Goal: Task Accomplishment & Management: Complete application form

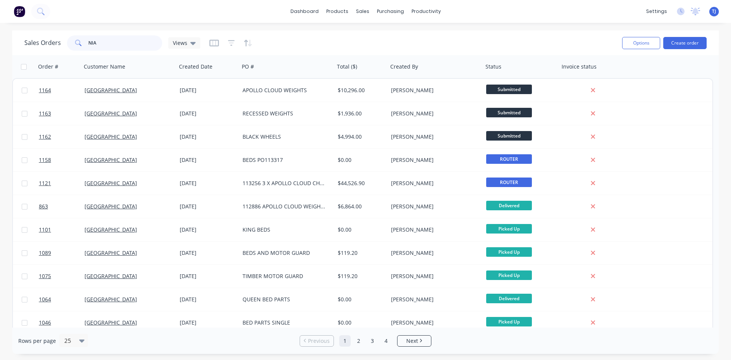
click at [97, 40] on input "NIA" at bounding box center [125, 42] width 74 height 15
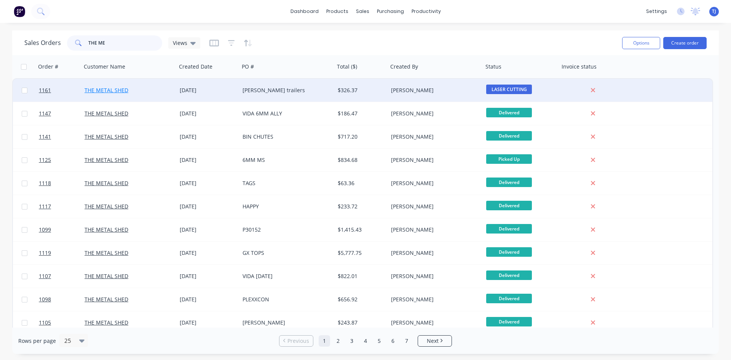
type input "THE ME"
click at [126, 92] on link "THE METAL SHED" at bounding box center [106, 89] width 44 height 7
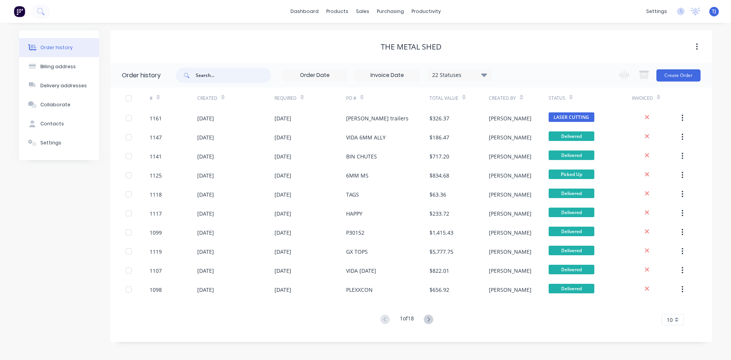
click at [224, 79] on input "text" at bounding box center [233, 75] width 75 height 15
type input "SOLID2"
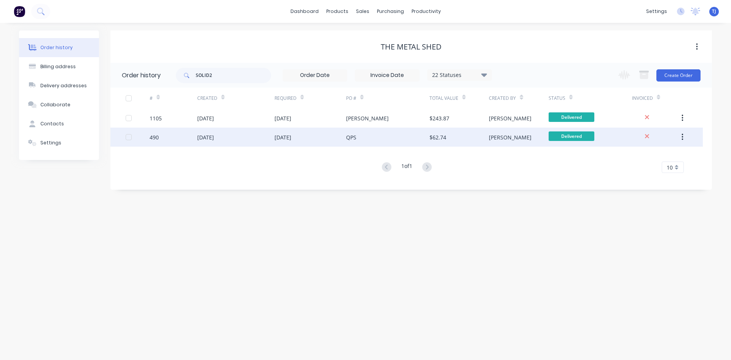
click at [214, 137] on div "[DATE]" at bounding box center [205, 137] width 17 height 8
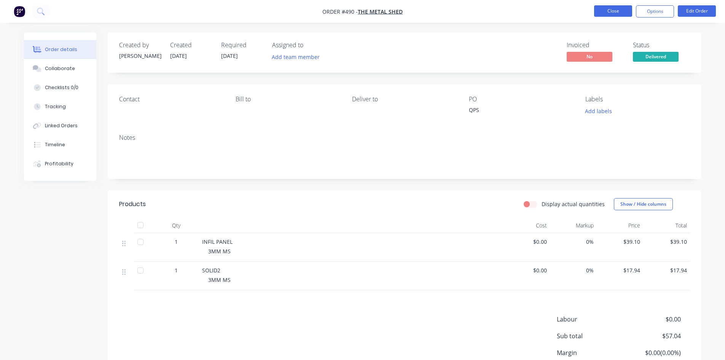
click at [612, 7] on button "Close" at bounding box center [613, 10] width 38 height 11
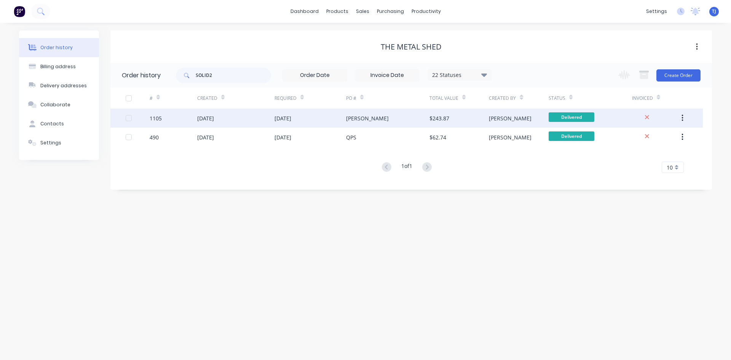
click at [214, 119] on div "[DATE]" at bounding box center [205, 118] width 17 height 8
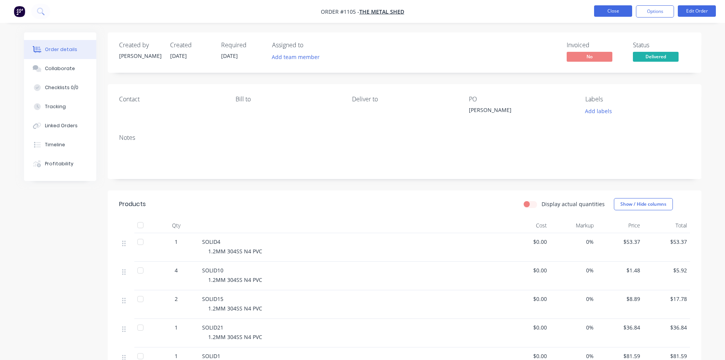
click at [615, 9] on button "Close" at bounding box center [613, 10] width 38 height 11
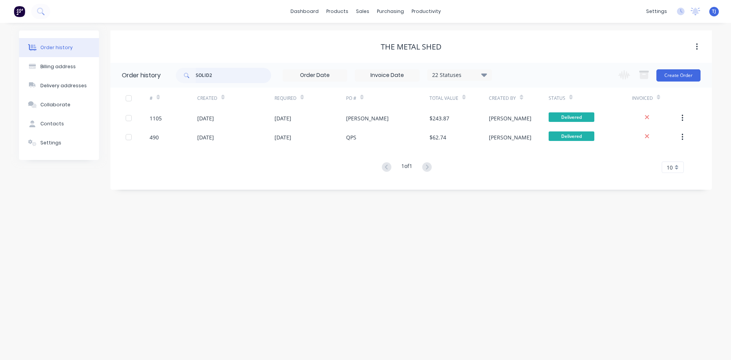
click at [212, 72] on input "SOLID2" at bounding box center [233, 75] width 75 height 15
drag, startPoint x: 212, startPoint y: 72, endPoint x: 213, endPoint y: 67, distance: 5.1
click at [212, 72] on input "SOLID2" at bounding box center [233, 75] width 75 height 15
type input "MSC-"
click at [214, 77] on input "MSC-" at bounding box center [233, 75] width 75 height 15
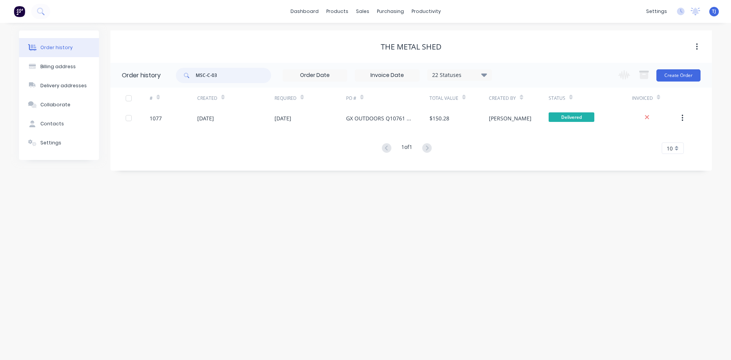
type input "MSC-C-036"
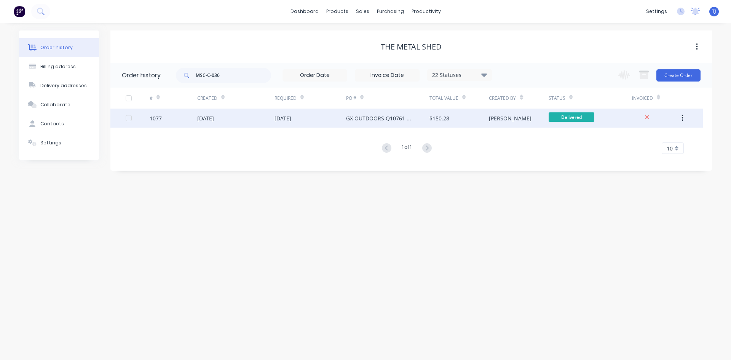
click at [214, 117] on div "[DATE]" at bounding box center [205, 118] width 17 height 8
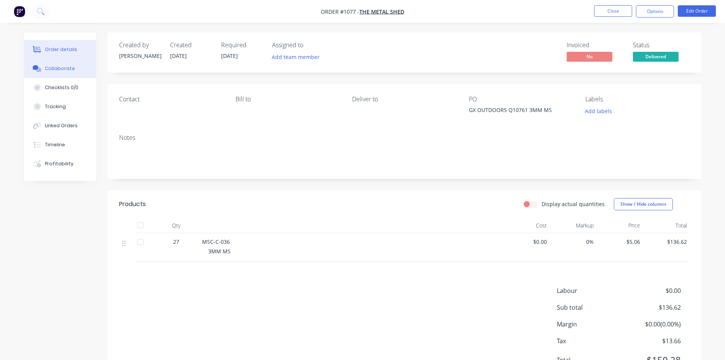
click at [57, 69] on div "Collaborate" at bounding box center [60, 68] width 30 height 7
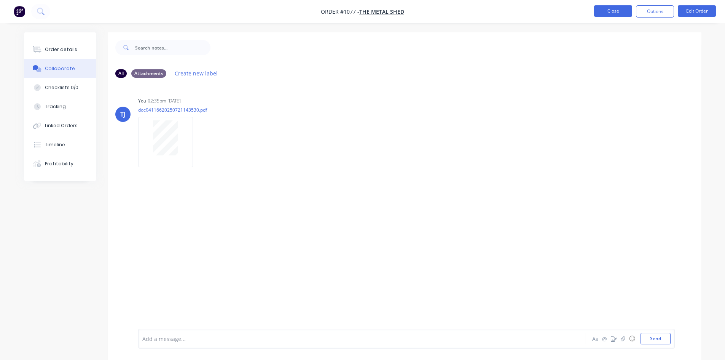
click at [606, 13] on button "Close" at bounding box center [613, 10] width 38 height 11
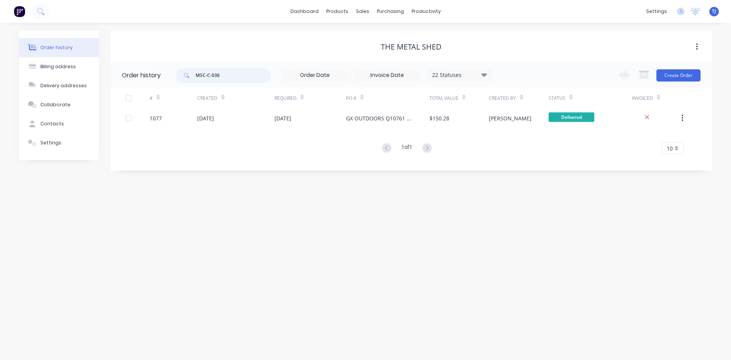
click at [224, 72] on input "MSC-C-036" at bounding box center [233, 75] width 75 height 15
type input "DOR-C-055"
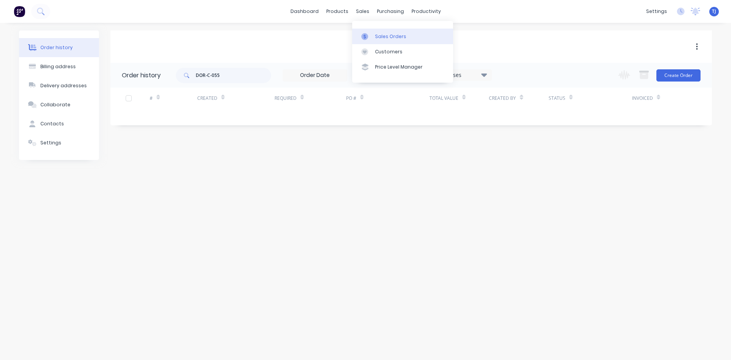
click at [373, 36] on link "Sales Orders" at bounding box center [402, 36] width 101 height 15
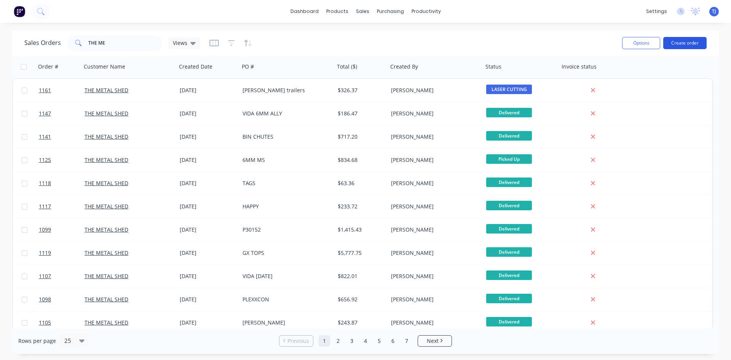
click at [681, 40] on button "Create order" at bounding box center [684, 43] width 43 height 12
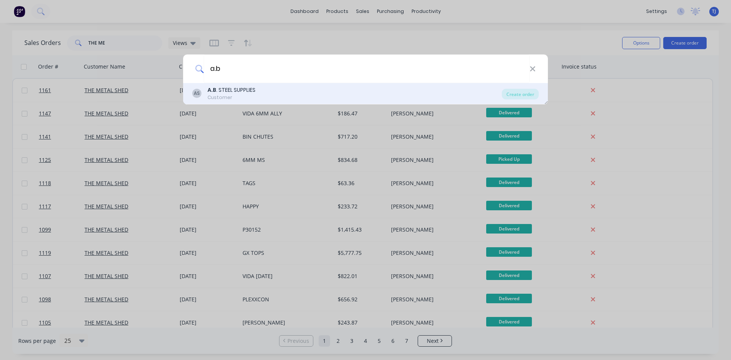
type input "a.b"
click at [231, 91] on div "A.B . STEEL SUPPLIES" at bounding box center [231, 90] width 48 height 8
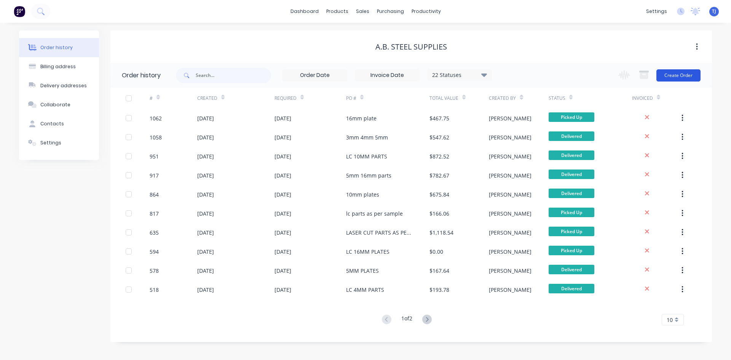
click at [688, 71] on button "Create Order" at bounding box center [678, 75] width 44 height 12
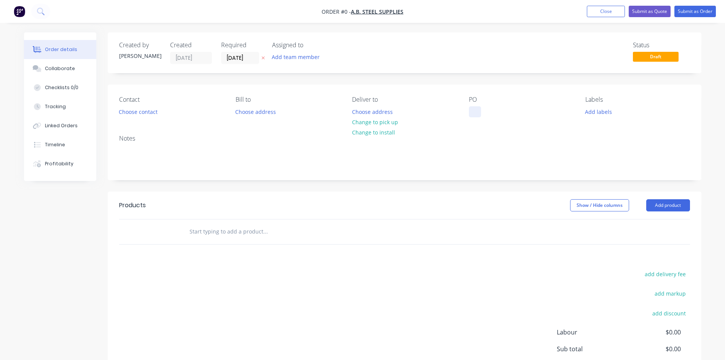
click at [470, 113] on div at bounding box center [475, 111] width 12 height 11
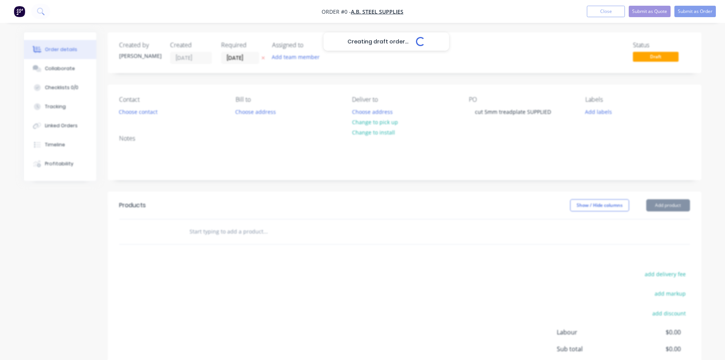
click at [668, 202] on div "Creating draft order... Loading... Order details Collaborate Checklists 0/0 Tra…" at bounding box center [362, 235] width 693 height 406
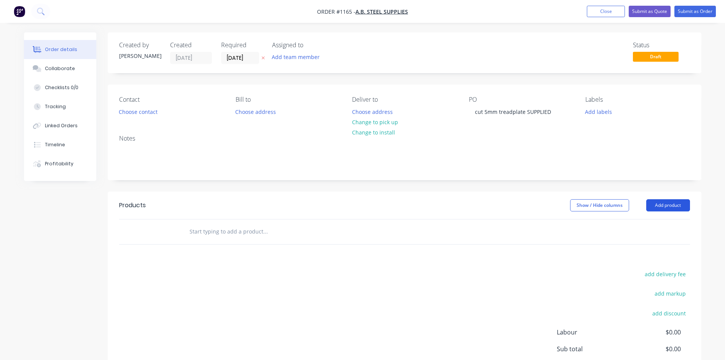
click at [665, 205] on button "Add product" at bounding box center [668, 205] width 44 height 12
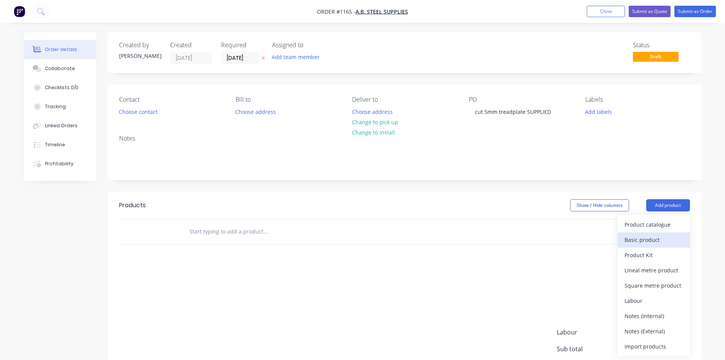
click at [655, 243] on div "Basic product" at bounding box center [653, 239] width 59 height 11
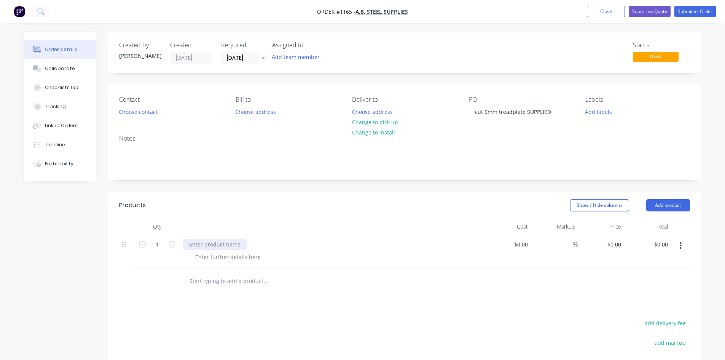
click at [223, 241] on div at bounding box center [215, 244] width 64 height 11
click at [228, 246] on div "CUT 5MM TREWADPLATE SUPPLIED" at bounding box center [233, 244] width 101 height 11
click at [52, 66] on div "Collaborate" at bounding box center [60, 68] width 30 height 7
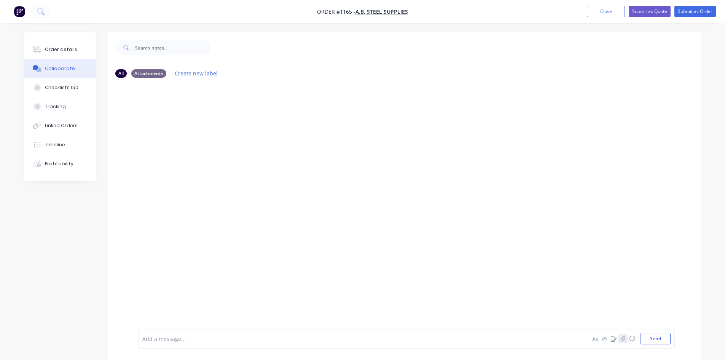
click at [622, 337] on icon "button" at bounding box center [622, 338] width 5 height 5
click at [655, 336] on button "Send" at bounding box center [655, 338] width 30 height 11
click at [49, 46] on div "Order details" at bounding box center [61, 49] width 32 height 7
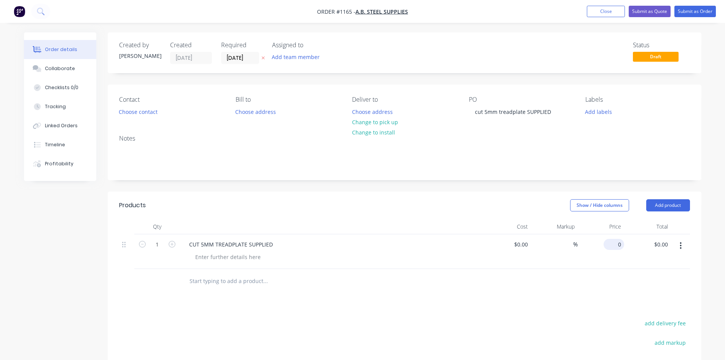
click at [615, 247] on input "0" at bounding box center [616, 244] width 18 height 11
type input "$24.32"
click at [709, 13] on button "Submit as Order" at bounding box center [694, 11] width 41 height 11
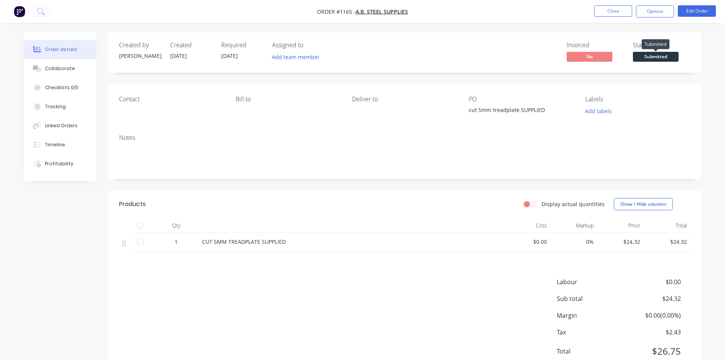
click at [667, 56] on span "Submitted" at bounding box center [656, 57] width 46 height 10
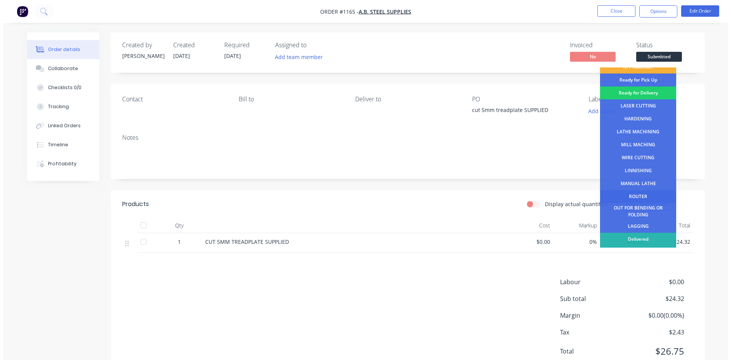
scroll to position [31, 0]
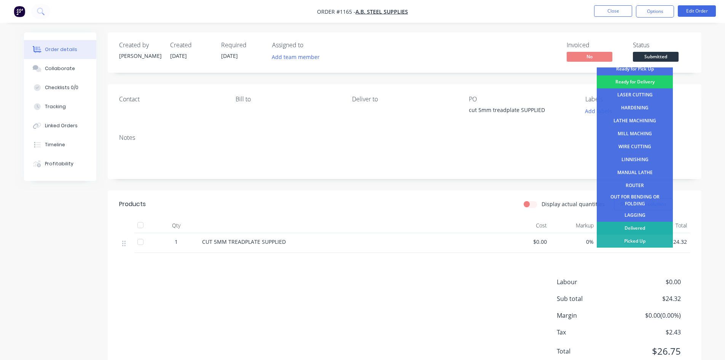
click at [627, 226] on div "Delivered" at bounding box center [635, 227] width 76 height 13
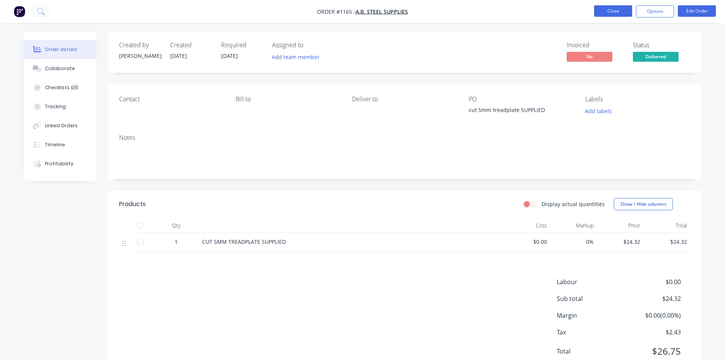
click at [608, 11] on button "Close" at bounding box center [613, 10] width 38 height 11
